Goal: Check status: Check status

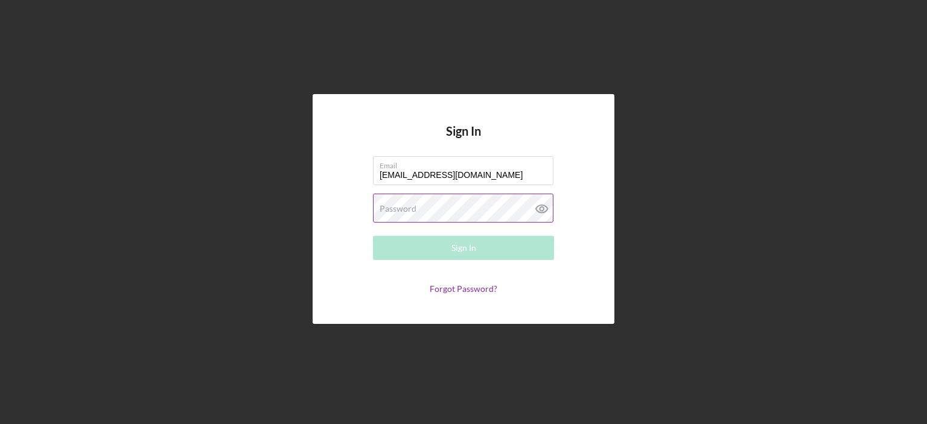
type input "[EMAIL_ADDRESS][DOMAIN_NAME]"
click at [380, 208] on label "Password" at bounding box center [398, 209] width 37 height 10
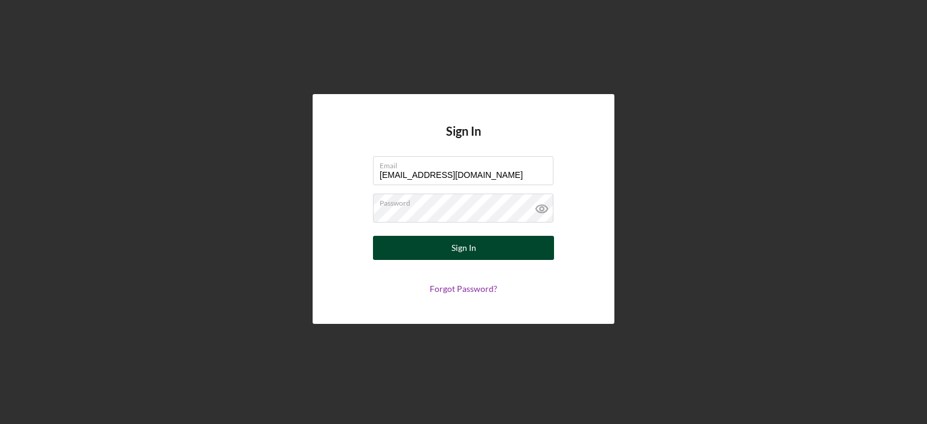
click at [454, 251] on div "Sign In" at bounding box center [464, 248] width 25 height 24
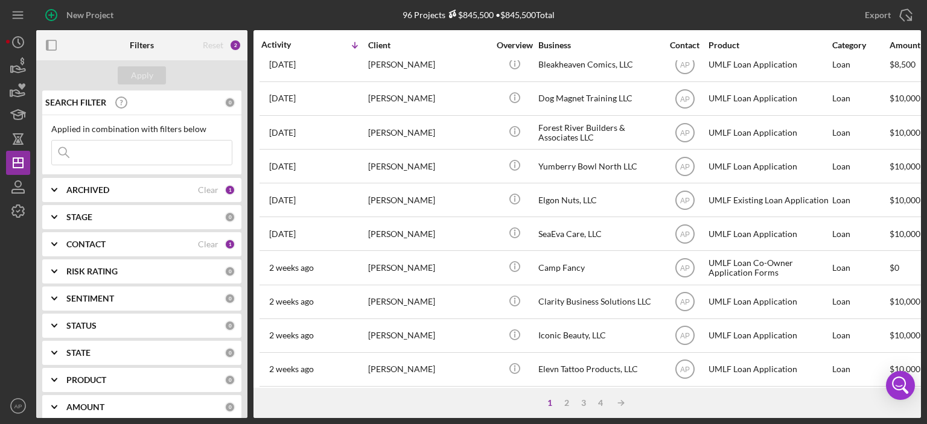
scroll to position [169, 0]
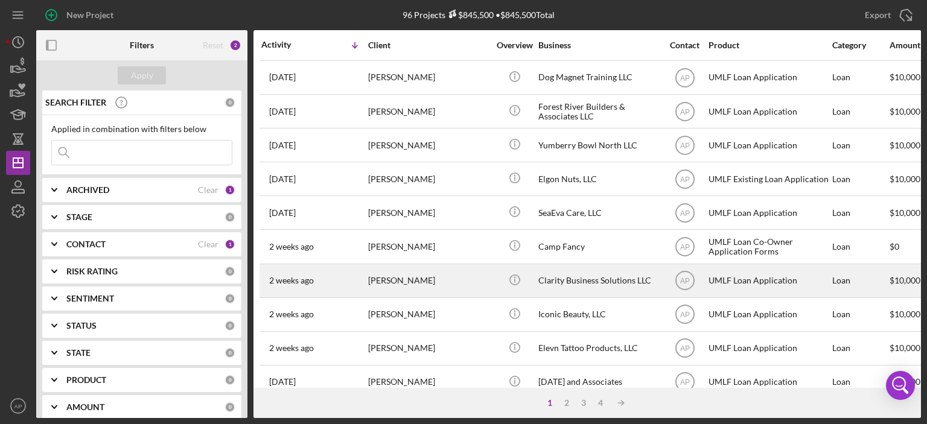
click at [580, 281] on div "Clarity Business Solutions LLC" at bounding box center [599, 281] width 121 height 32
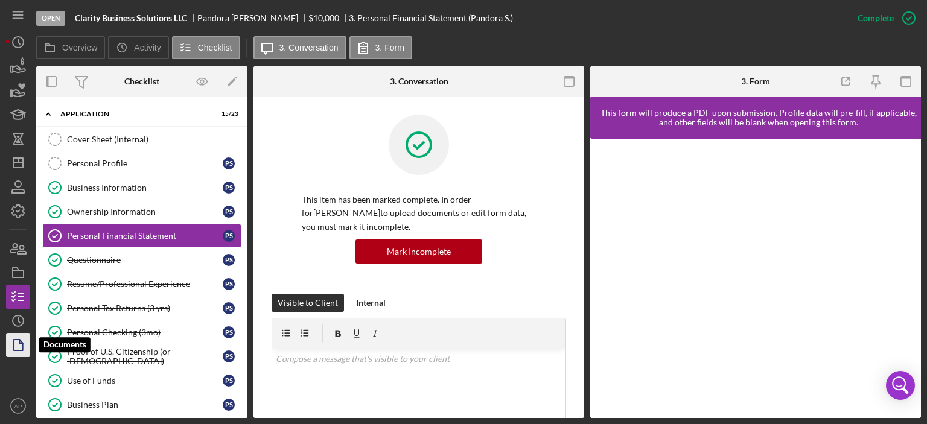
click at [19, 348] on icon "button" at bounding box center [18, 345] width 30 height 30
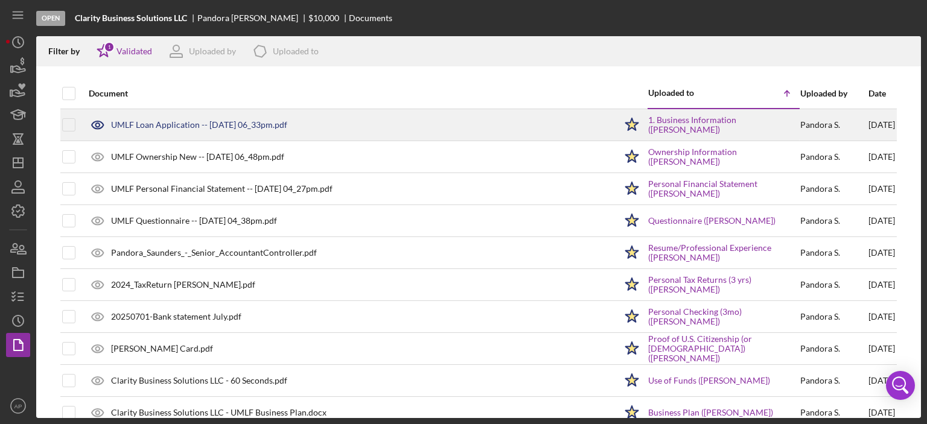
click at [176, 123] on div "UMLF Loan Application -- [DATE] 06_33pm.pdf" at bounding box center [199, 125] width 176 height 10
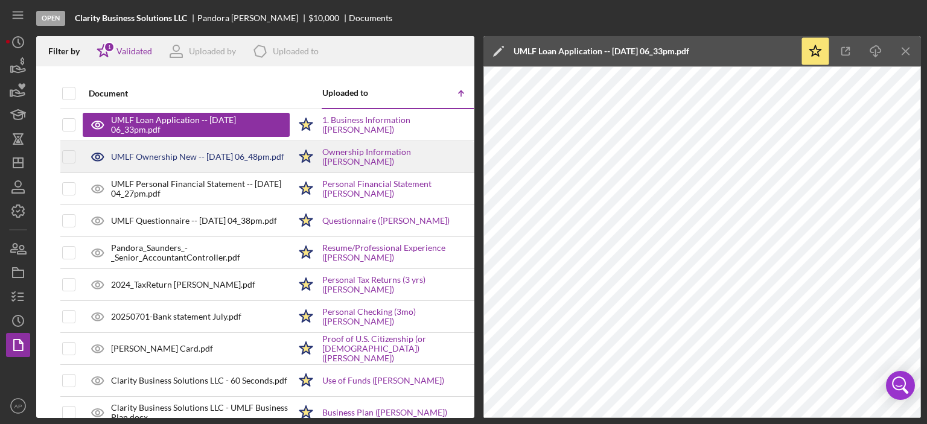
click at [164, 156] on div "UMLF Ownership New -- [DATE] 06_48pm.pdf" at bounding box center [197, 157] width 173 height 10
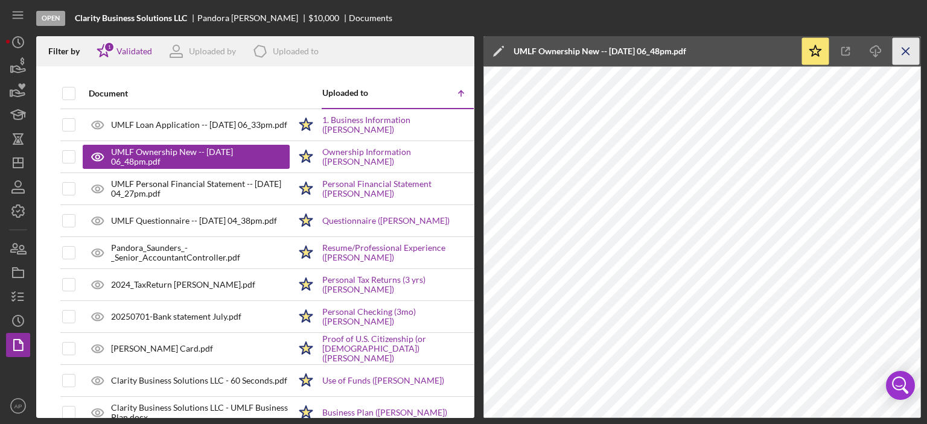
click at [904, 50] on line "button" at bounding box center [906, 51] width 7 height 7
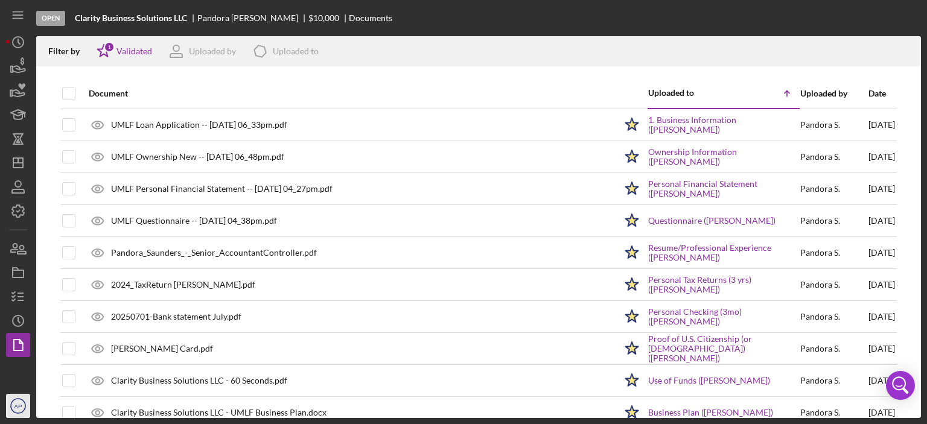
click at [15, 407] on text "AP" at bounding box center [18, 406] width 8 height 7
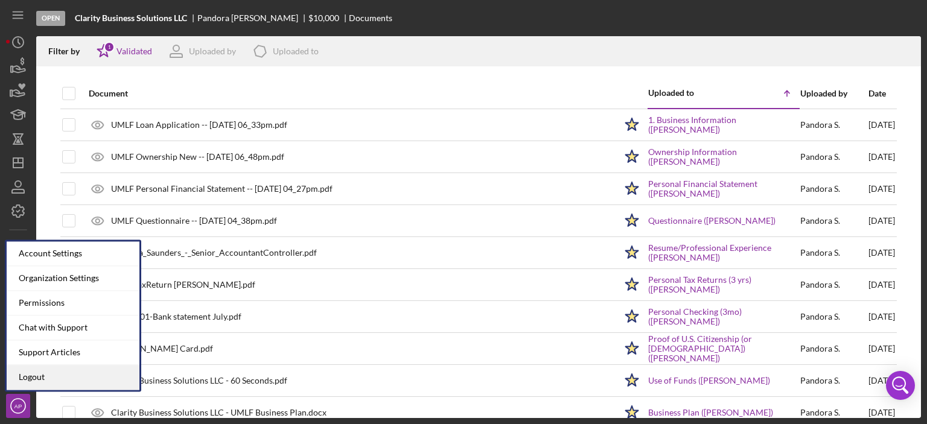
click at [36, 376] on link "Logout" at bounding box center [73, 377] width 133 height 25
